Goal: Task Accomplishment & Management: Use online tool/utility

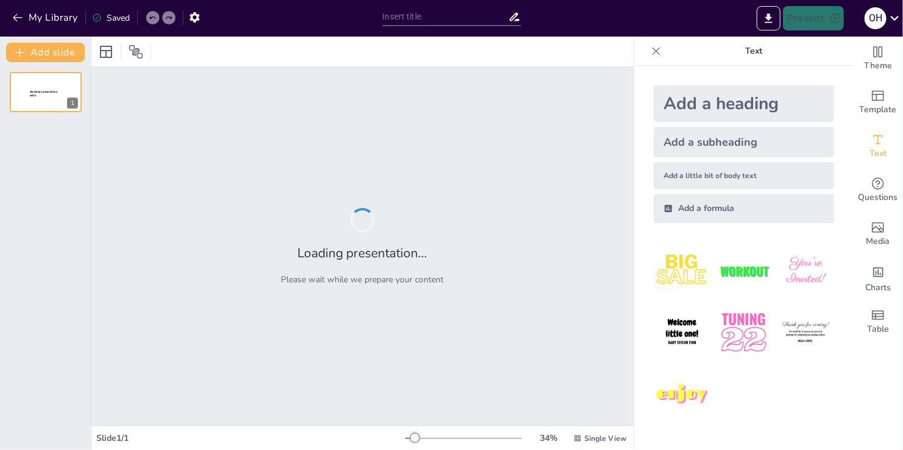
type input "Порівняльний Аналіз Освітніх Політик України та [GEOGRAPHIC_DATA]: Виклики та Р…"
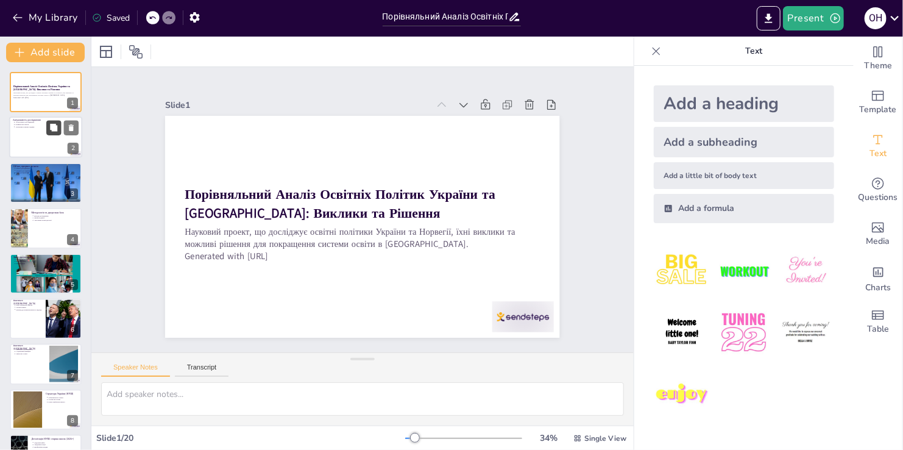
click at [46, 127] on div at bounding box center [62, 128] width 32 height 15
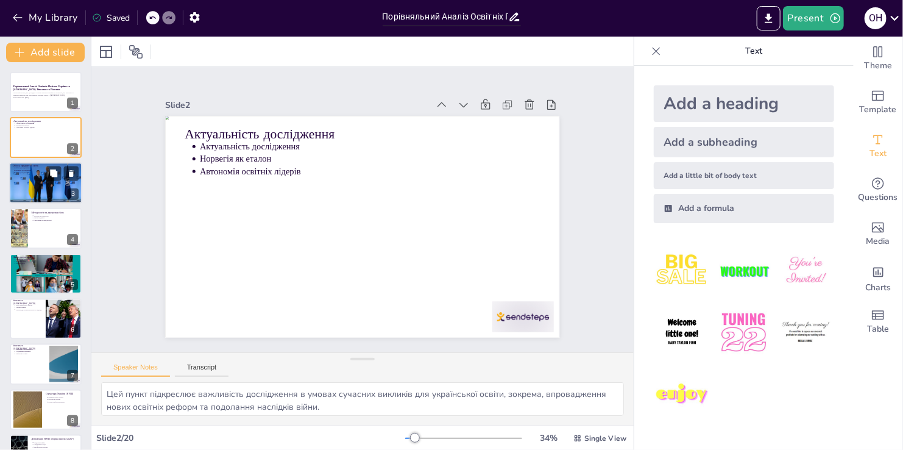
click at [34, 187] on div at bounding box center [45, 182] width 73 height 49
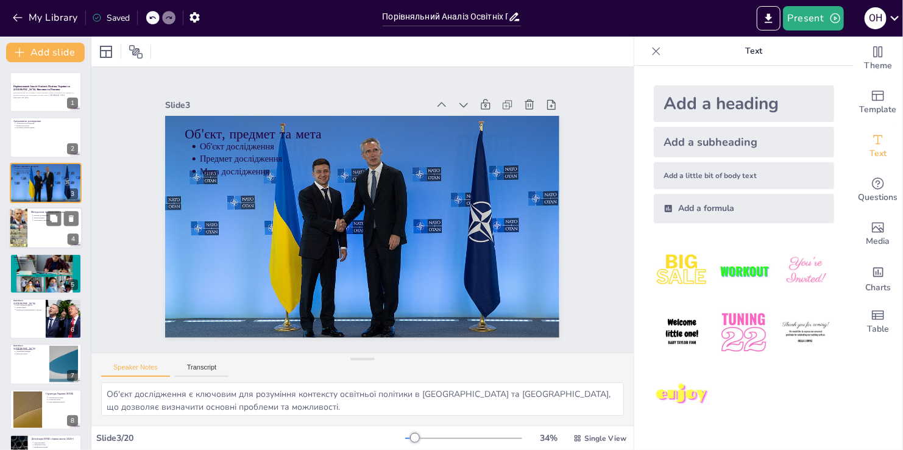
click at [27, 226] on div at bounding box center [45, 227] width 73 height 41
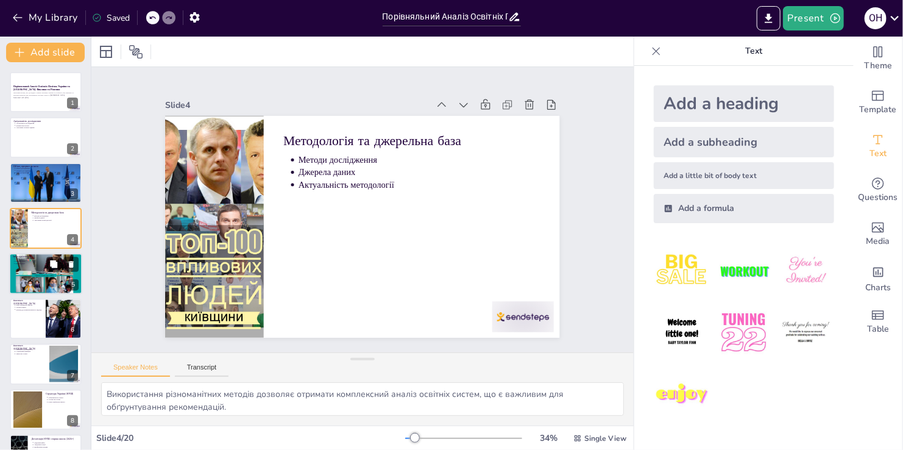
click at [24, 271] on div at bounding box center [45, 273] width 73 height 53
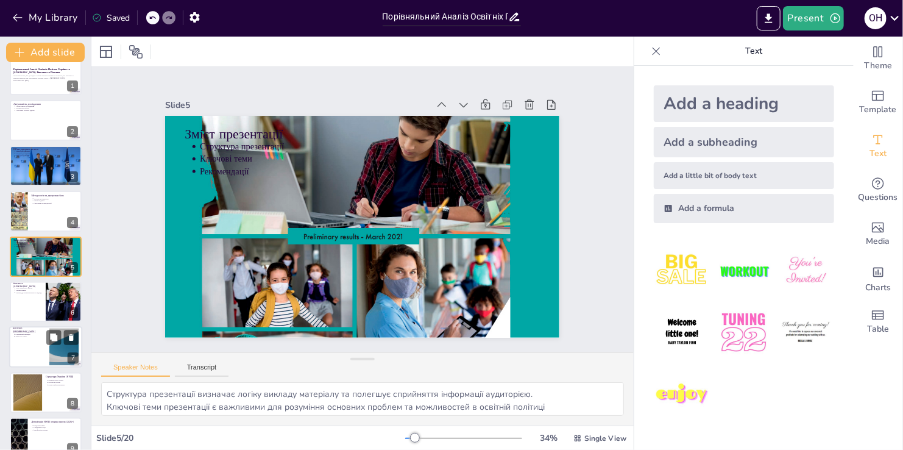
click at [24, 332] on p "Реформа Kunnskapsløftet" at bounding box center [30, 332] width 30 height 2
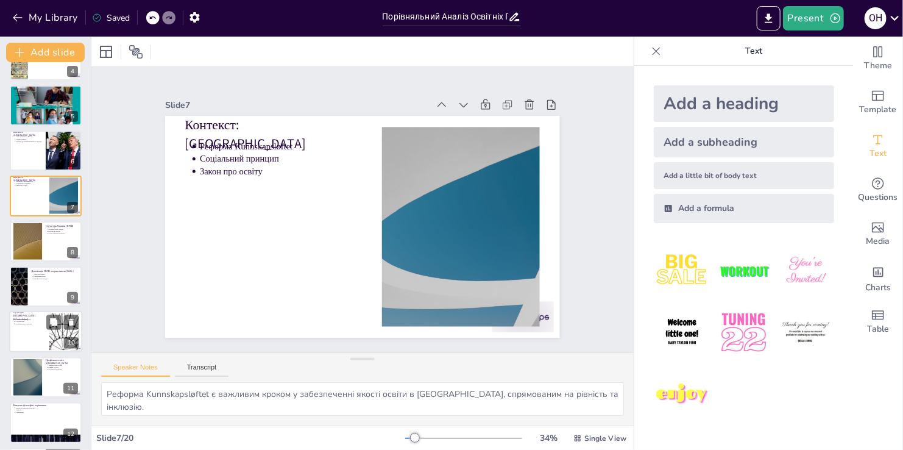
click at [38, 329] on div at bounding box center [45, 331] width 73 height 41
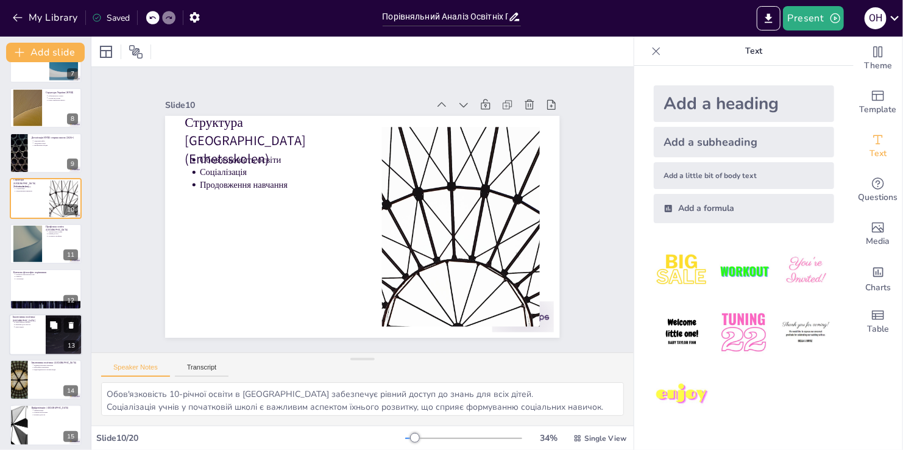
scroll to position [305, 0]
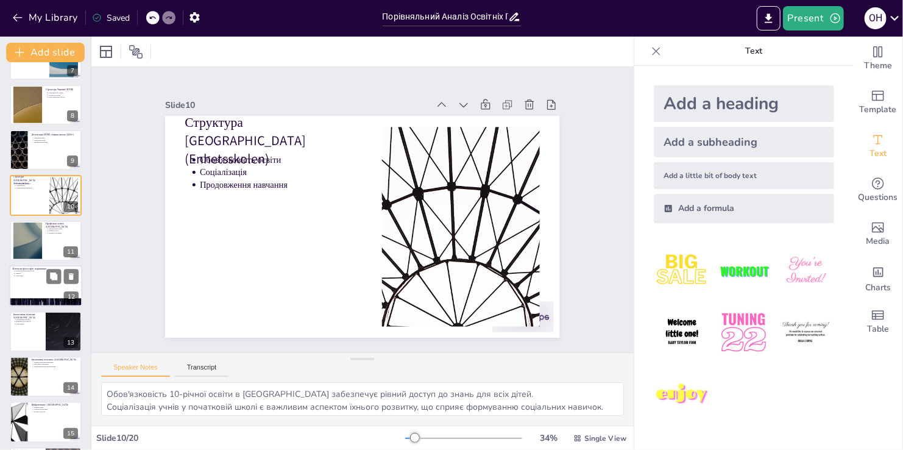
click at [31, 277] on div at bounding box center [45, 285] width 73 height 41
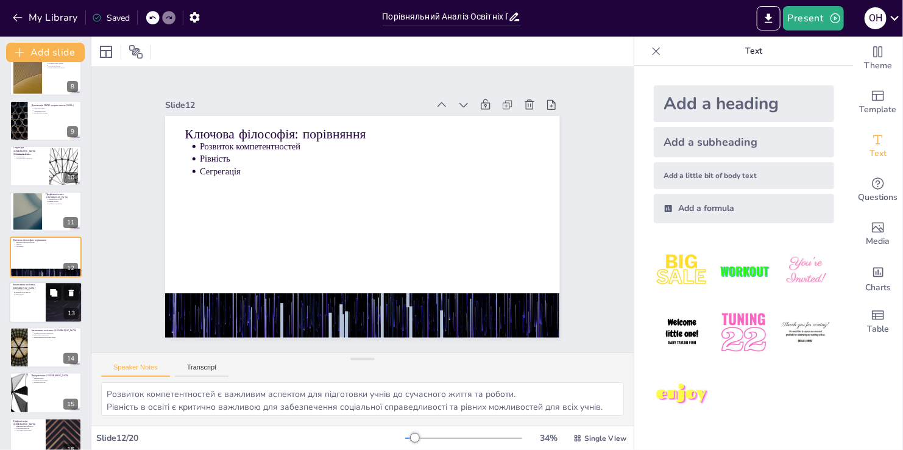
click at [31, 296] on div at bounding box center [45, 302] width 73 height 41
type textarea "Інклюзивна політика є важливим аспектом для забезпечення рівного доступу до осв…"
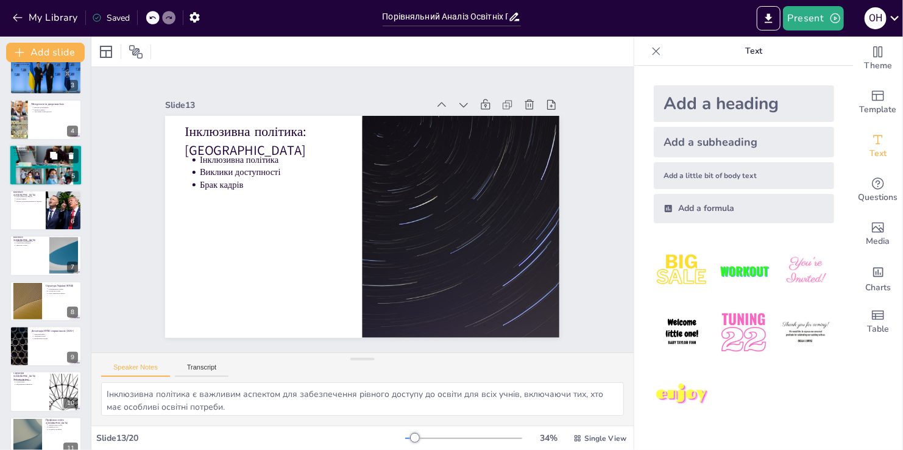
scroll to position [0, 0]
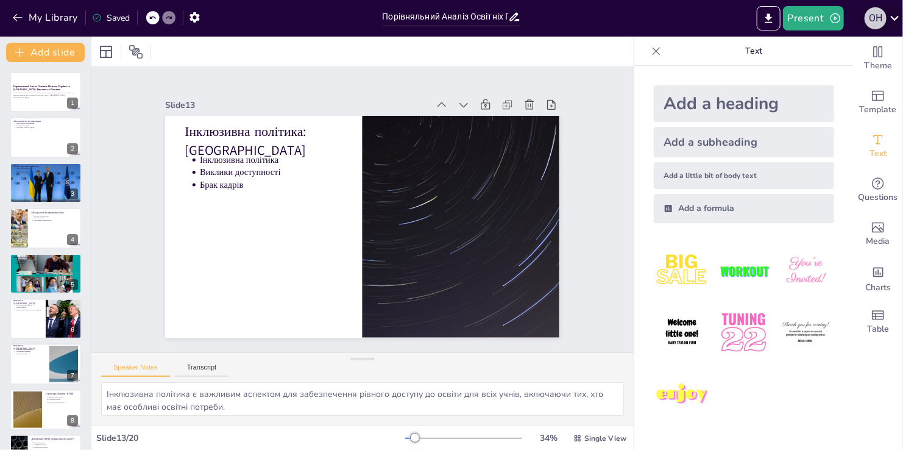
click at [882, 14] on div "O H" at bounding box center [876, 18] width 22 height 22
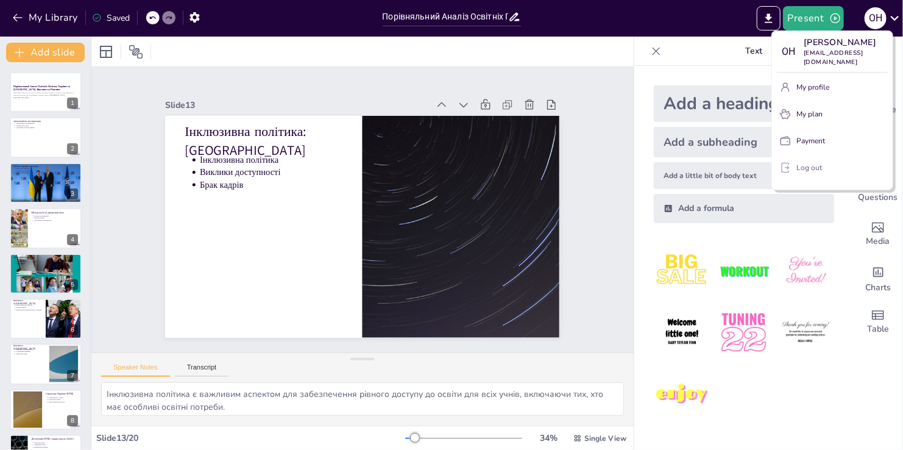
click at [818, 164] on p "Log out" at bounding box center [810, 167] width 26 height 11
